Goal: Find specific page/section: Find specific page/section

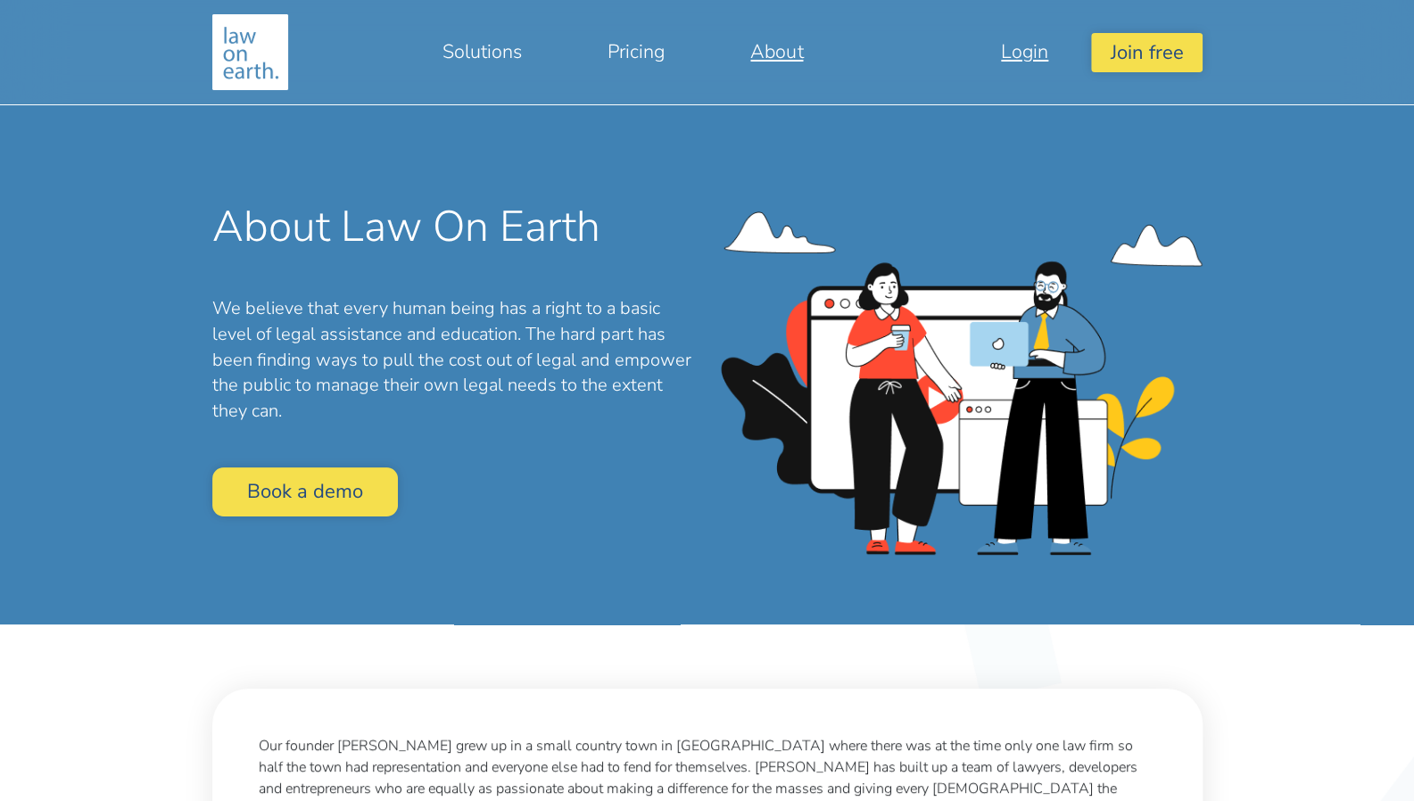
click at [1079, 69] on link "Login" at bounding box center [1024, 51] width 133 height 43
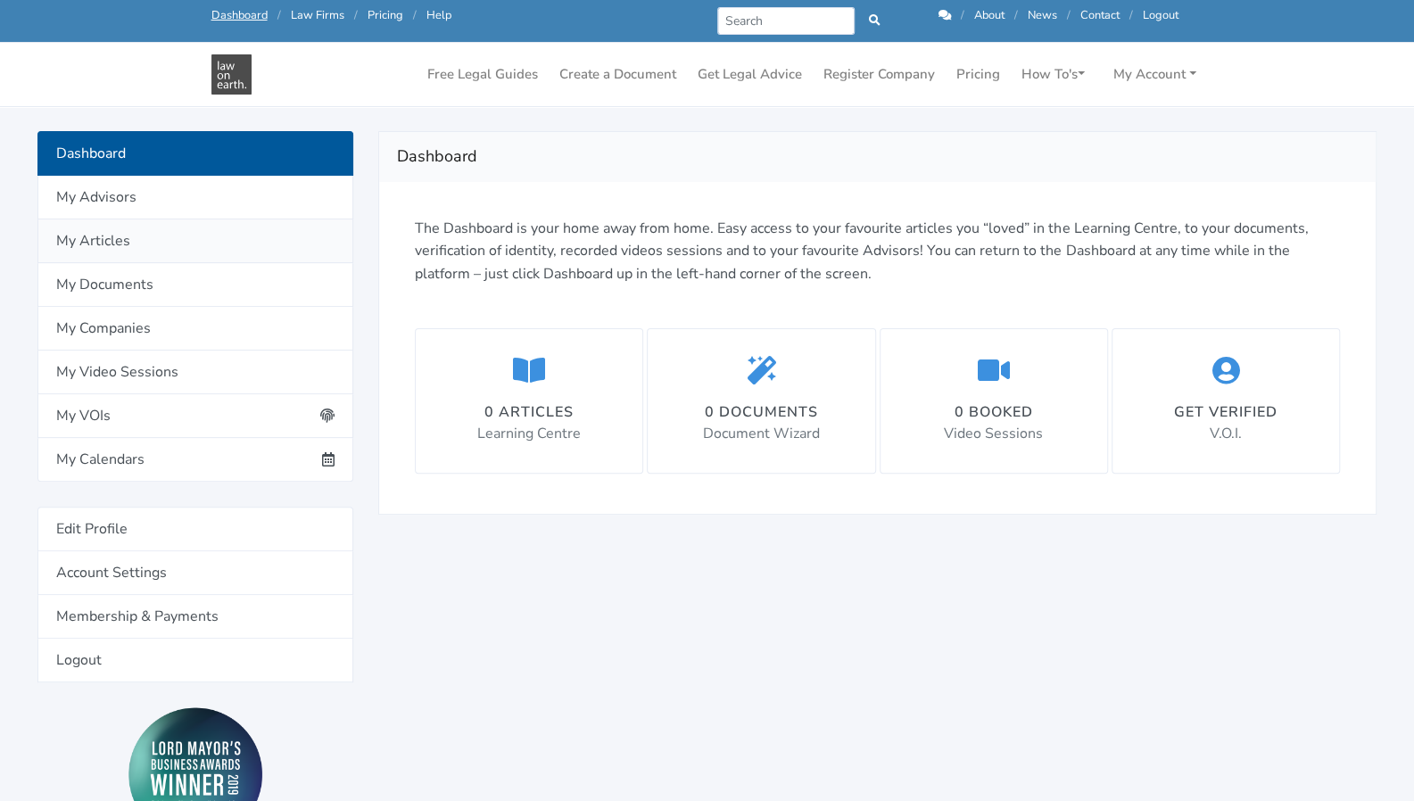
scroll to position [178, 0]
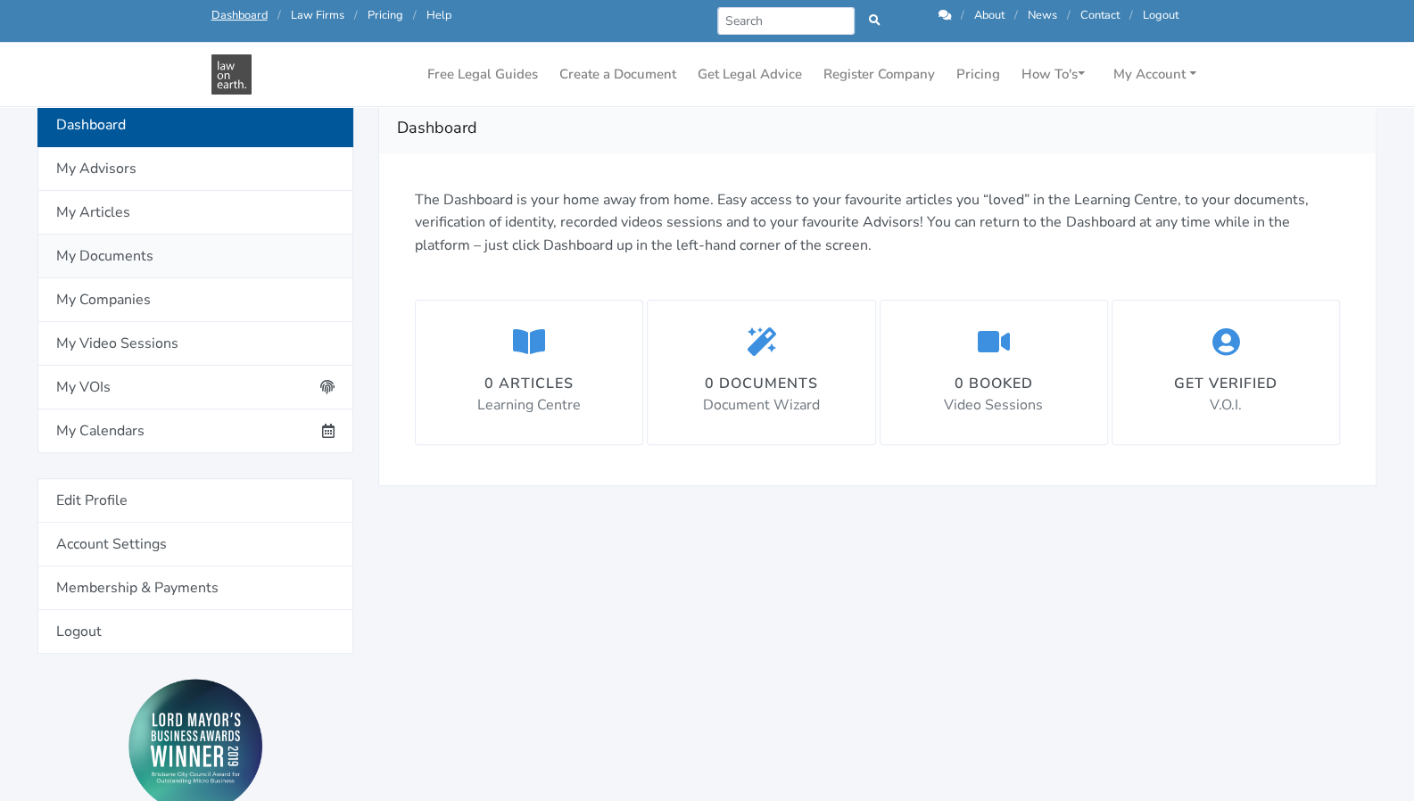
click at [112, 261] on link "My Documents" at bounding box center [195, 257] width 316 height 44
